Goal: Check status: Check status

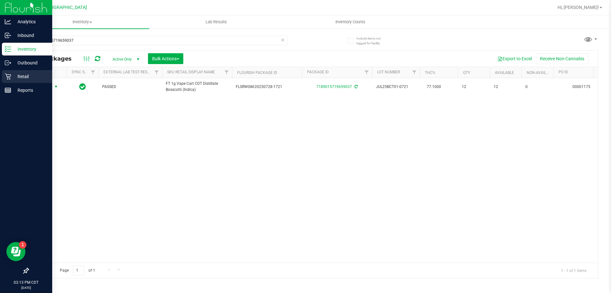
click at [15, 76] on p "Retail" at bounding box center [30, 77] width 38 height 8
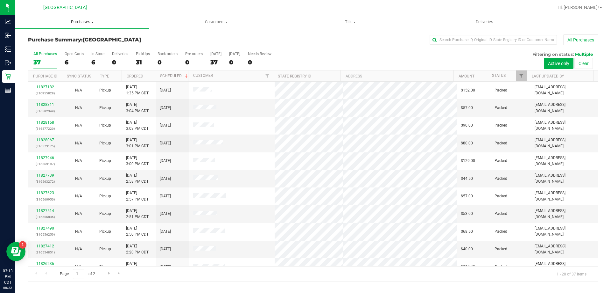
click at [91, 25] on span "Purchases" at bounding box center [82, 22] width 134 height 6
click at [44, 48] on span "Fulfillment" at bounding box center [34, 45] width 39 height 5
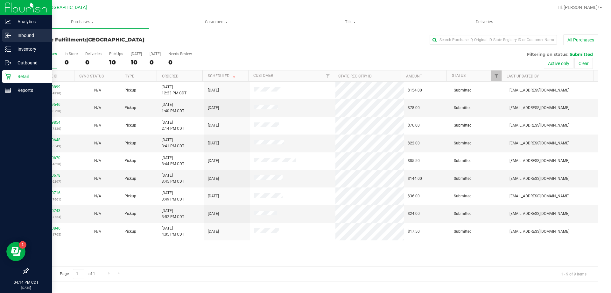
click at [39, 37] on p "Inbound" at bounding box center [30, 36] width 38 height 8
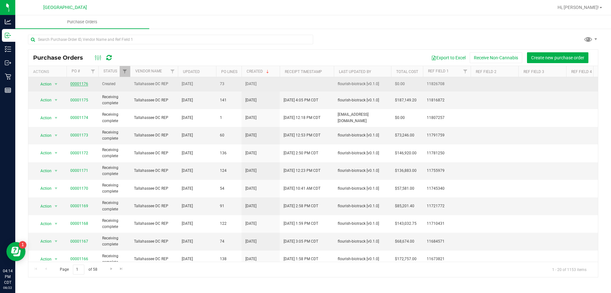
click at [80, 82] on link "00001176" at bounding box center [79, 84] width 18 height 4
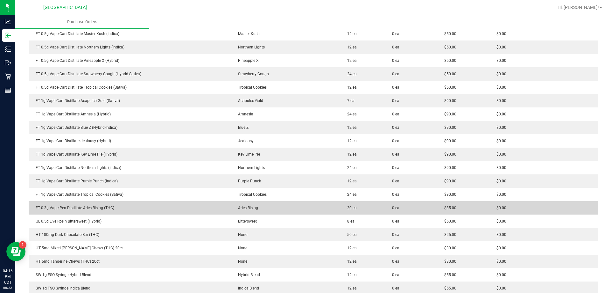
scroll to position [939, 0]
